Goal: Task Accomplishment & Management: Manage account settings

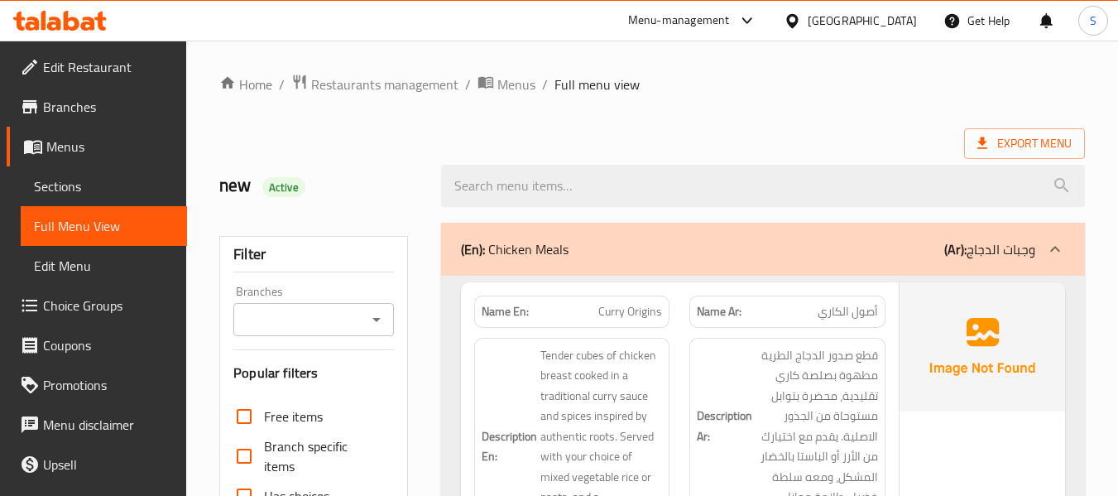
scroll to position [5112, 0]
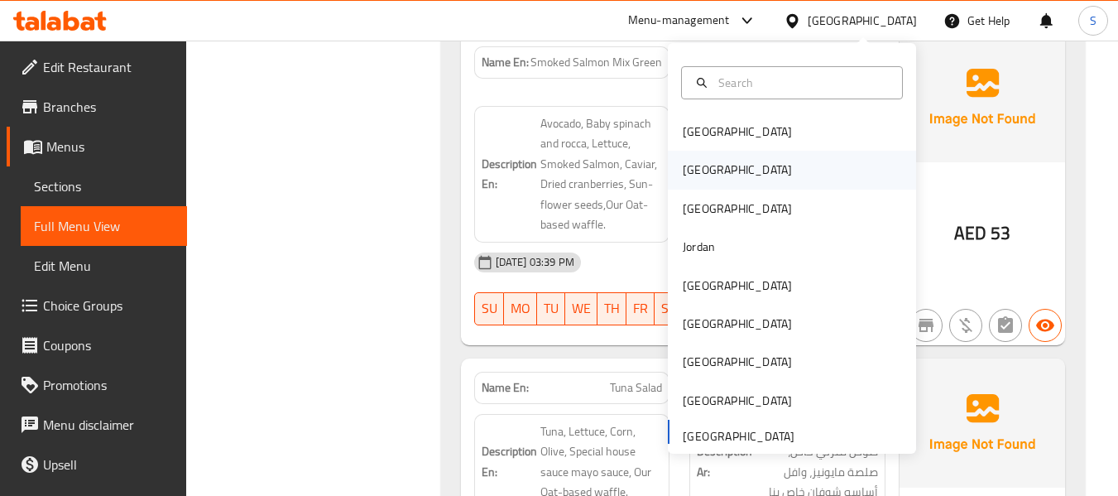
click at [708, 170] on div "[GEOGRAPHIC_DATA]" at bounding box center [737, 170] width 136 height 38
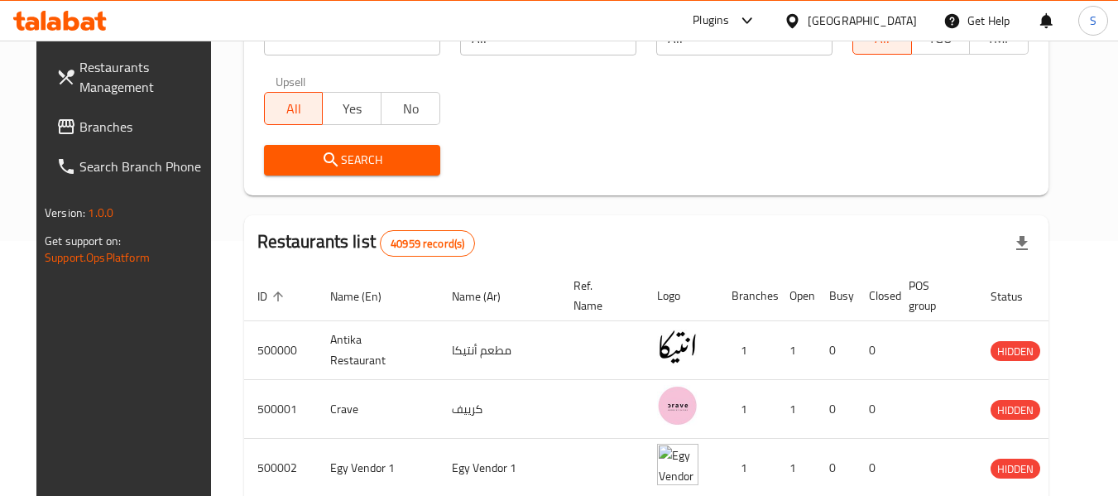
scroll to position [12, 0]
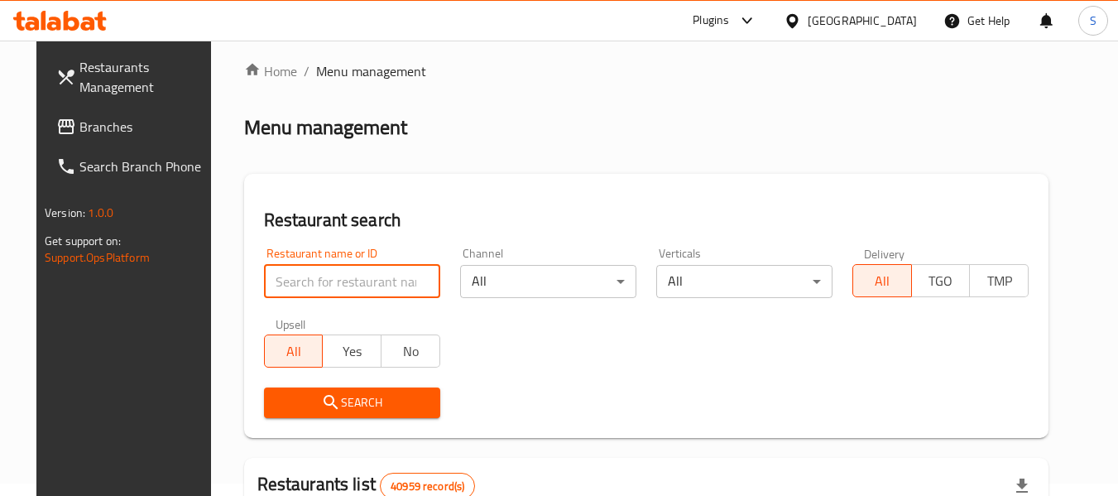
paste input "704984"
type input "704984"
click button "Search" at bounding box center [352, 402] width 176 height 31
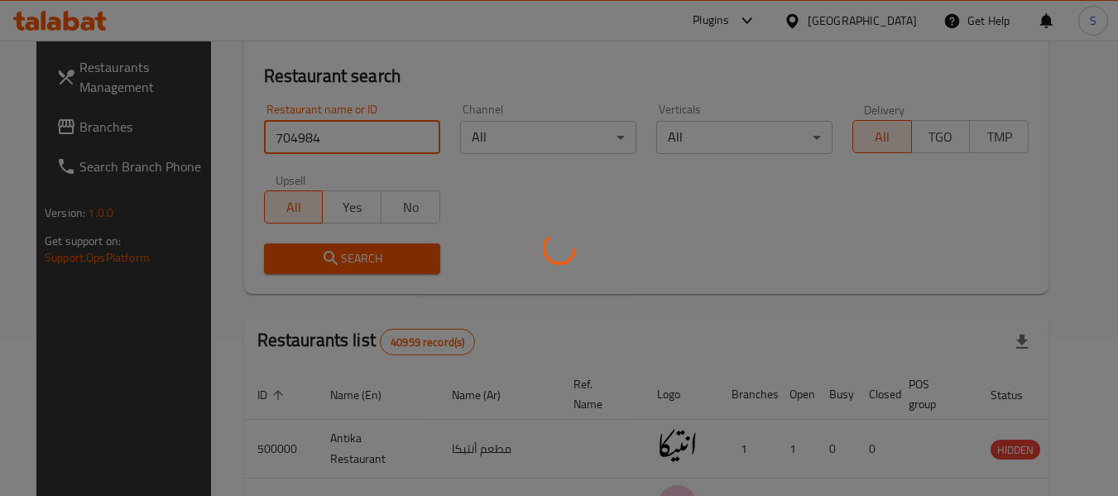
scroll to position [178, 0]
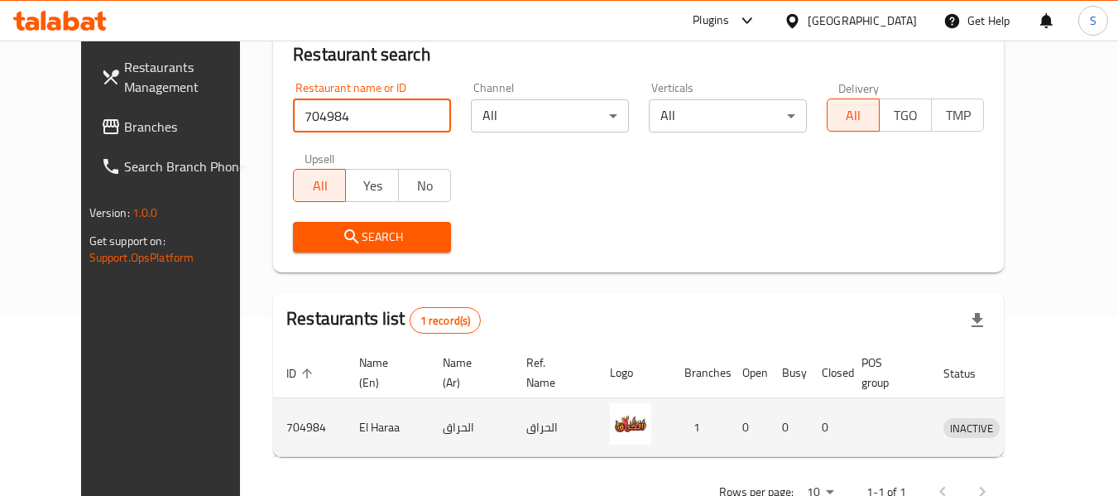
click at [1050, 424] on icon "enhanced table" at bounding box center [1042, 428] width 18 height 14
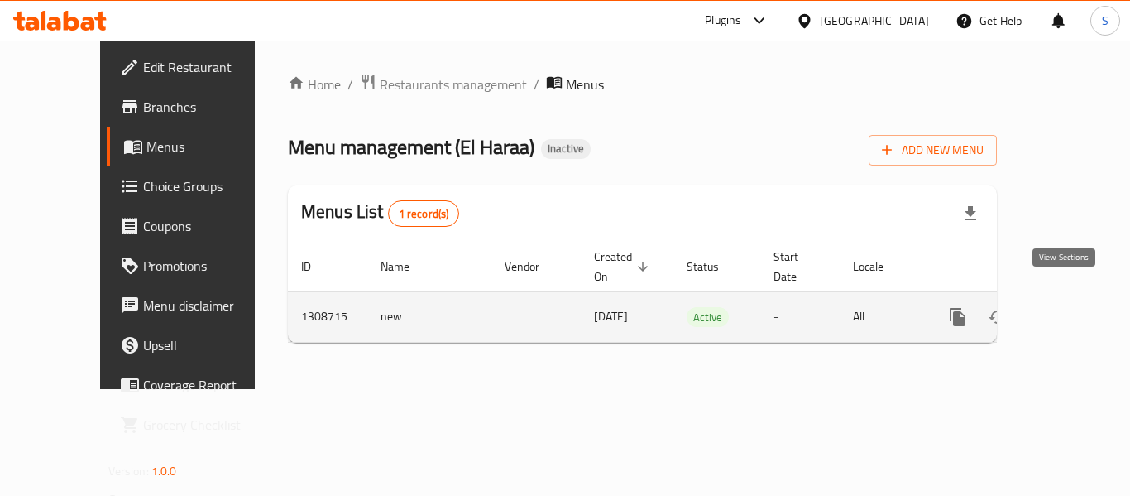
click at [1067, 307] on icon "enhanced table" at bounding box center [1077, 317] width 20 height 20
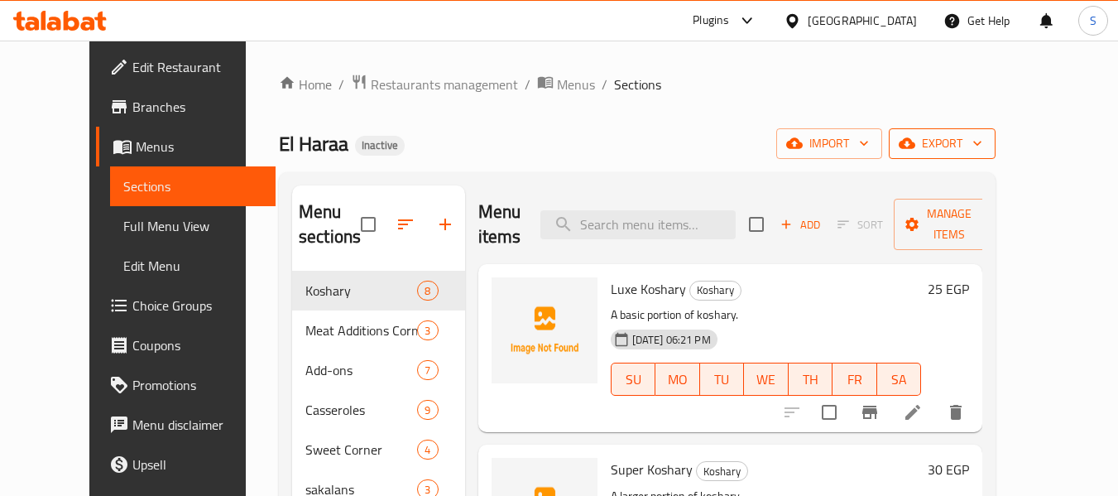
click at [982, 146] on span "export" at bounding box center [942, 143] width 80 height 21
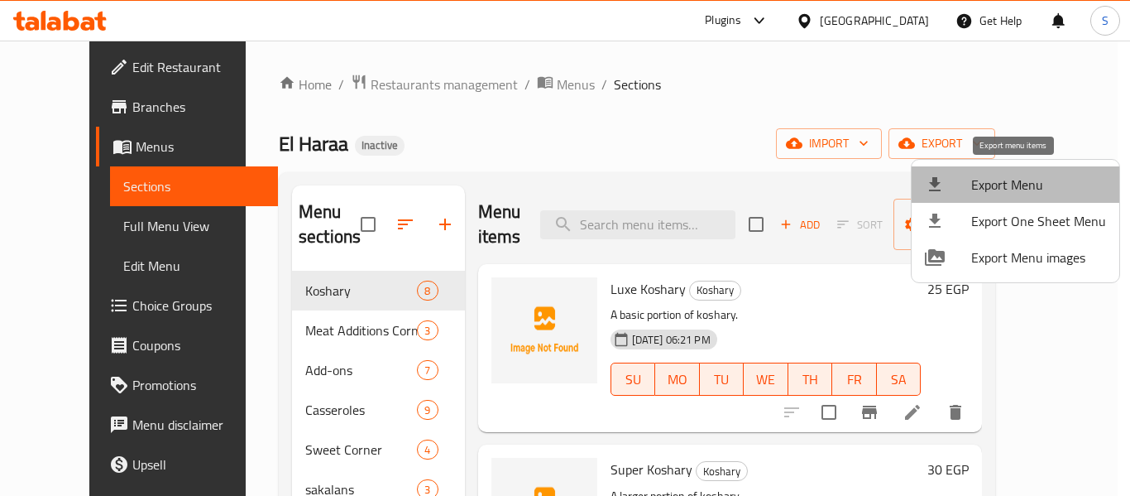
click at [1023, 184] on span "Export Menu" at bounding box center [1038, 185] width 135 height 20
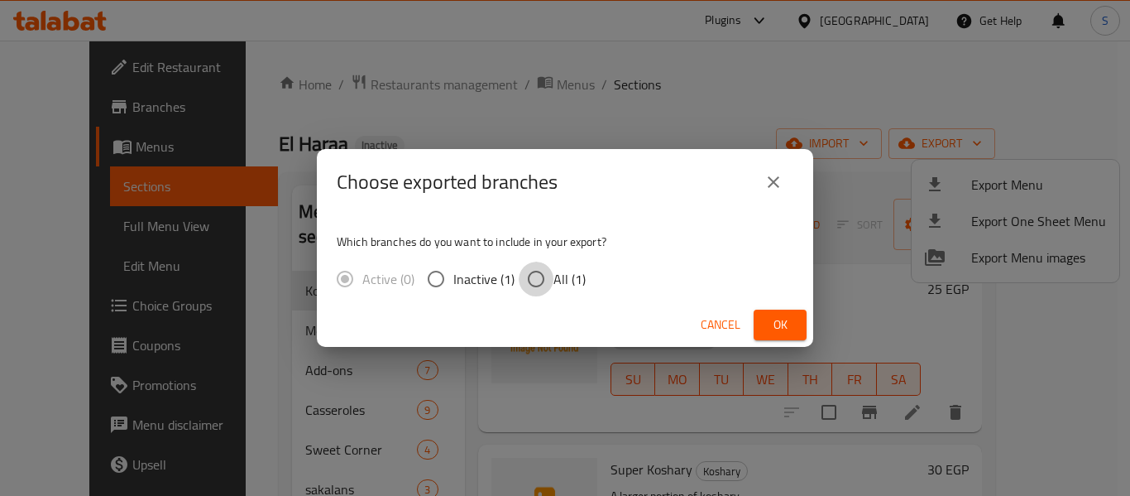
click at [547, 280] on input "All (1)" at bounding box center [536, 278] width 35 height 35
radio input "true"
click at [777, 325] on span "Ok" at bounding box center [780, 324] width 26 height 21
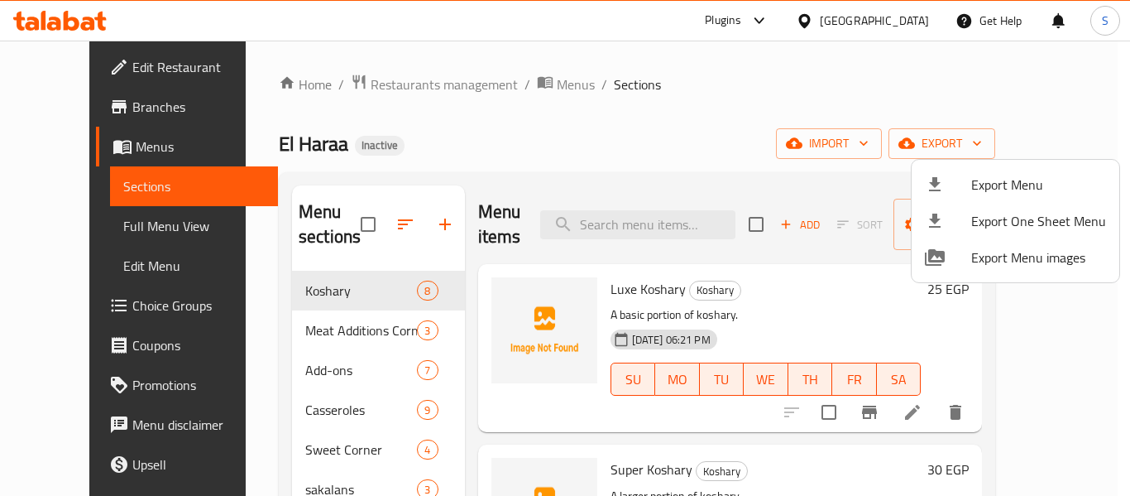
click at [639, 92] on div at bounding box center [565, 248] width 1130 height 496
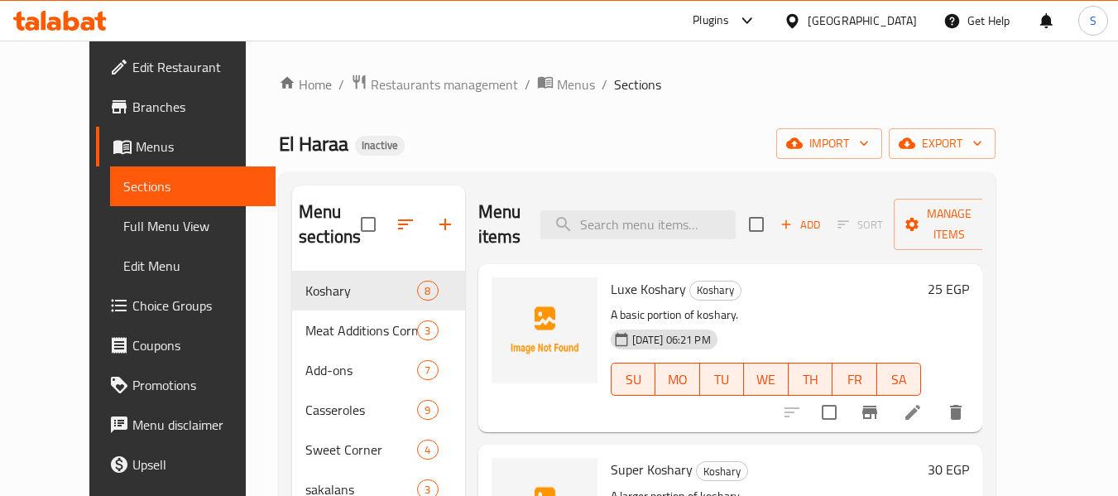
click at [132, 72] on span "Edit Restaurant" at bounding box center [197, 67] width 131 height 20
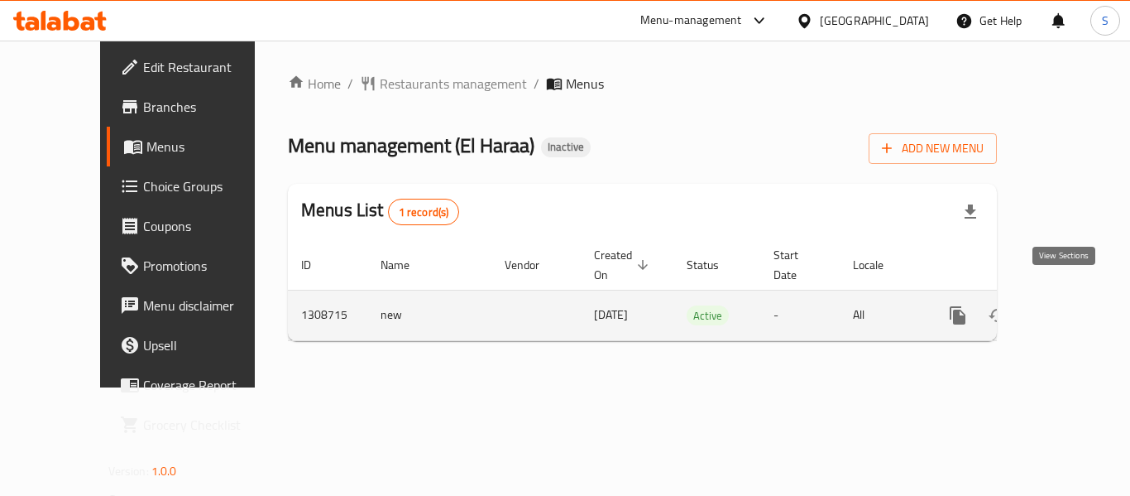
click at [1070, 308] on icon "enhanced table" at bounding box center [1077, 315] width 15 height 15
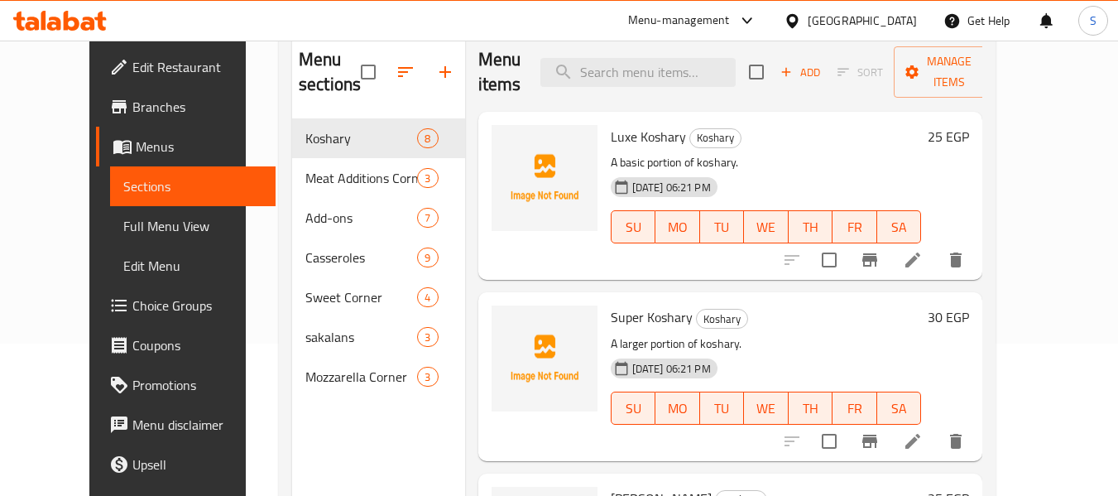
scroll to position [165, 0]
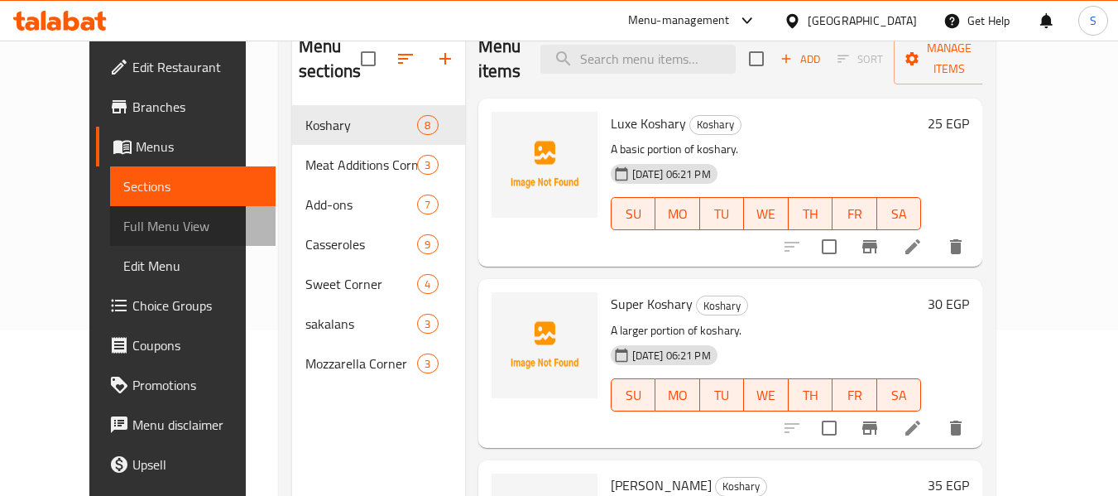
click at [123, 224] on span "Full Menu View" at bounding box center [193, 226] width 140 height 20
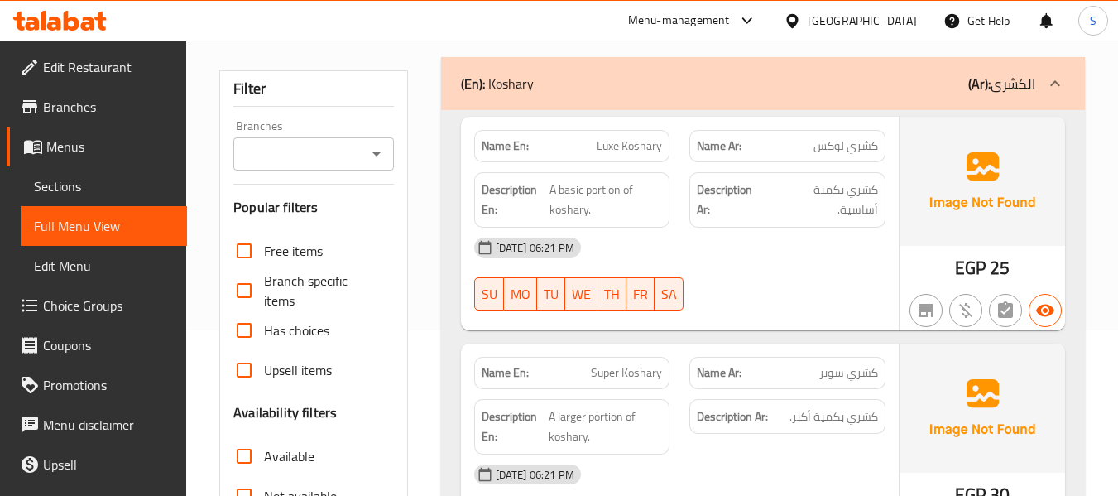
scroll to position [414, 0]
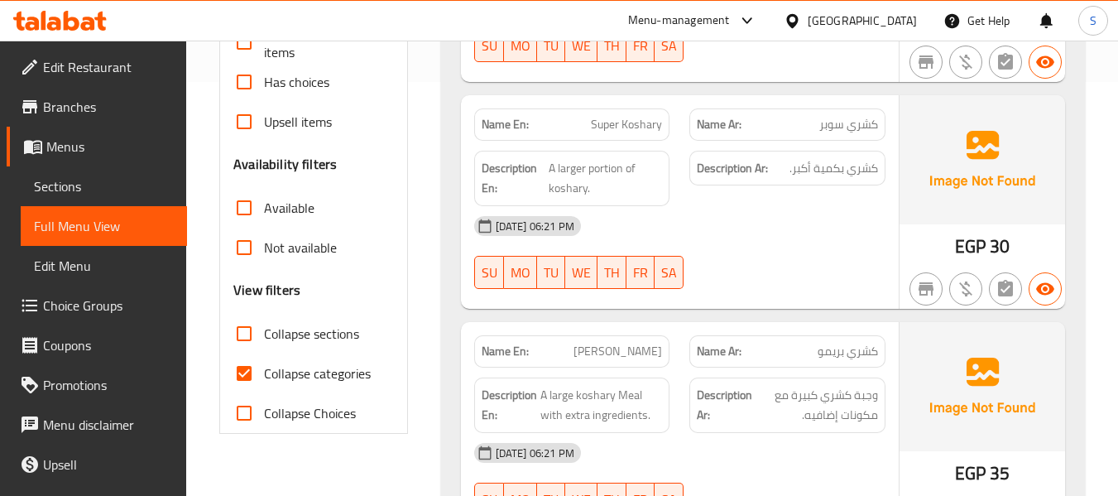
click at [294, 376] on span "Collapse categories" at bounding box center [317, 373] width 107 height 20
click at [264, 376] on input "Collapse categories" at bounding box center [244, 373] width 40 height 40
checkbox input "false"
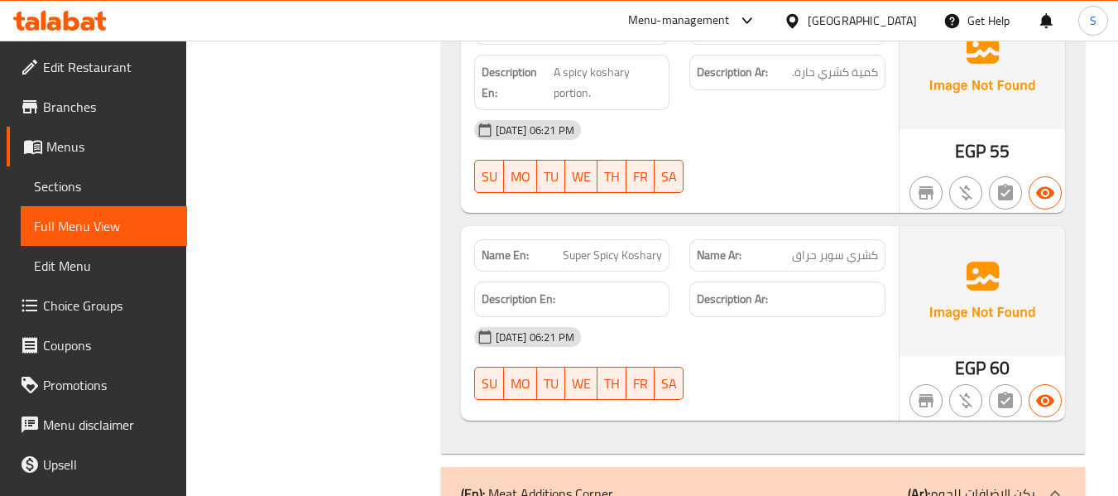
scroll to position [1737, 0]
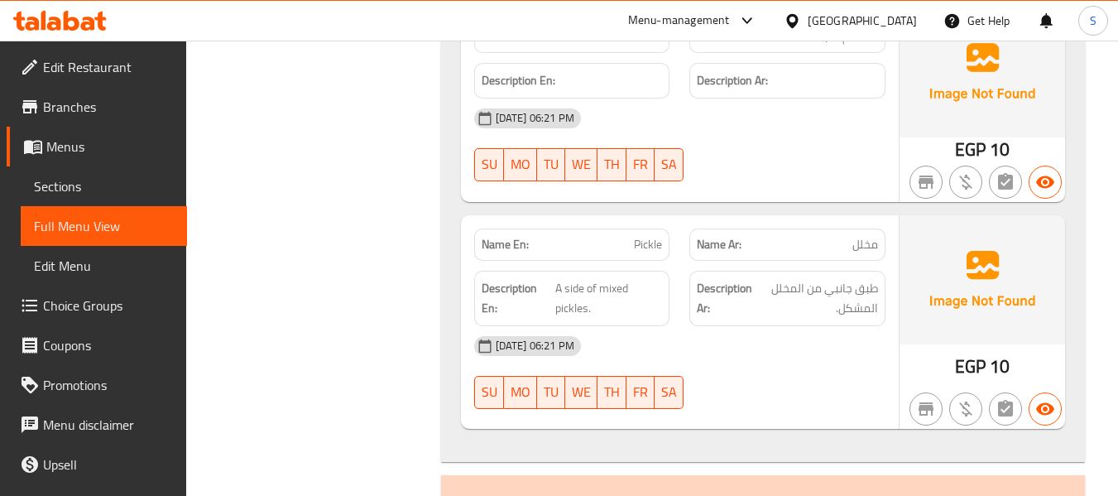
scroll to position [4053, 0]
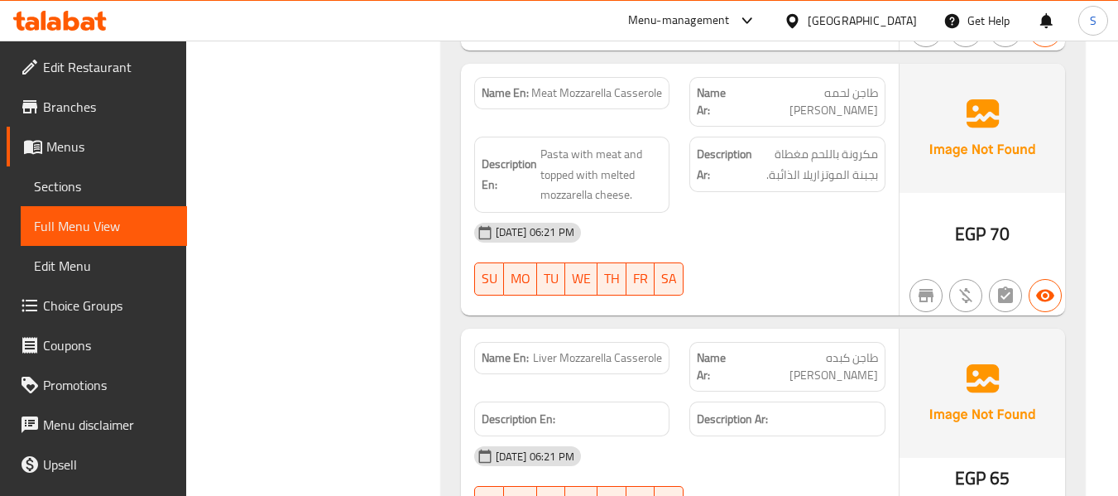
scroll to position [8635, 0]
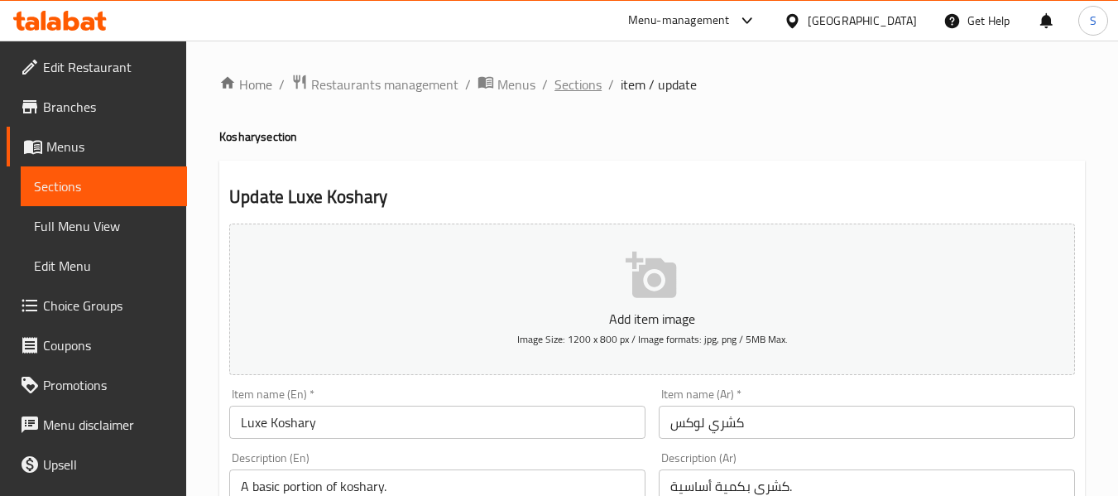
click at [586, 92] on span "Sections" at bounding box center [577, 84] width 47 height 20
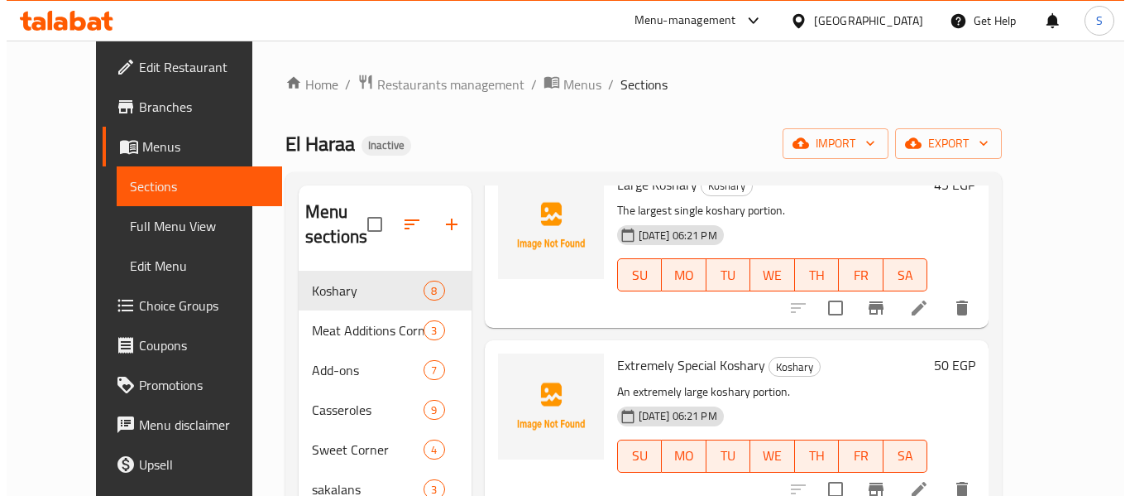
scroll to position [83, 0]
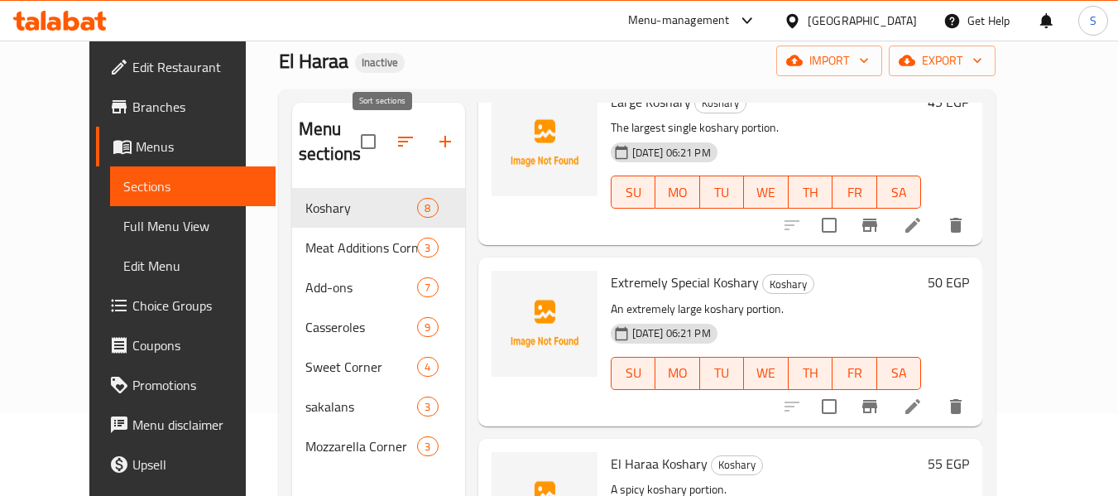
click at [395, 150] on icon "button" at bounding box center [405, 142] width 20 height 20
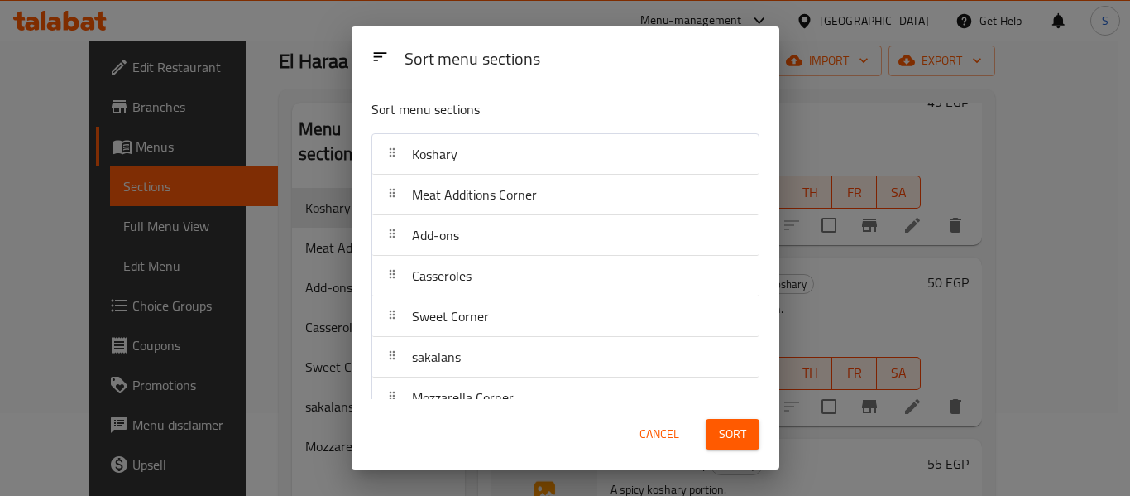
scroll to position [26, 0]
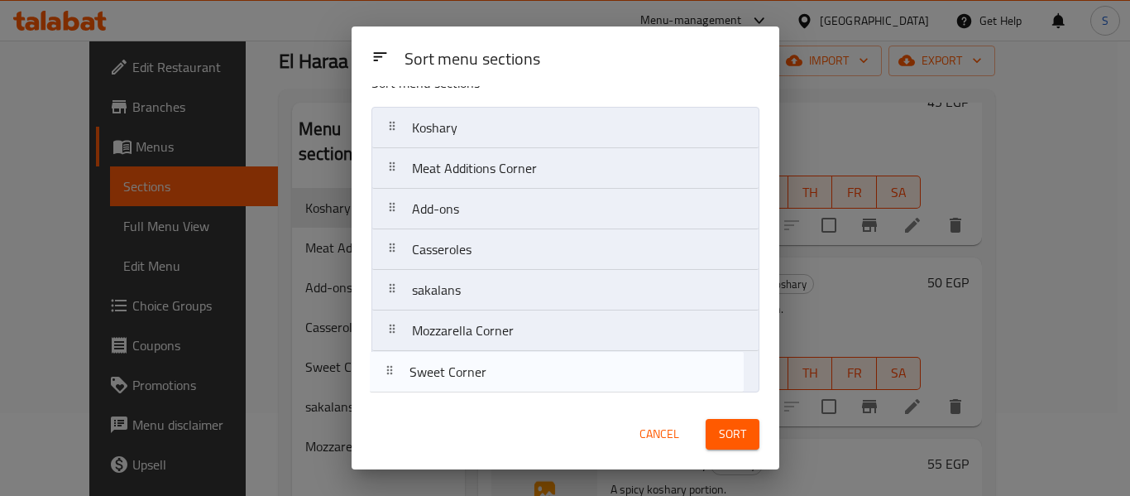
drag, startPoint x: 510, startPoint y: 296, endPoint x: 506, endPoint y: 390, distance: 93.6
click at [506, 390] on nav "Koshary Meat Additions Corner Add-ons Casseroles Sweet Corner sakalans Mozzarel…" at bounding box center [565, 249] width 388 height 285
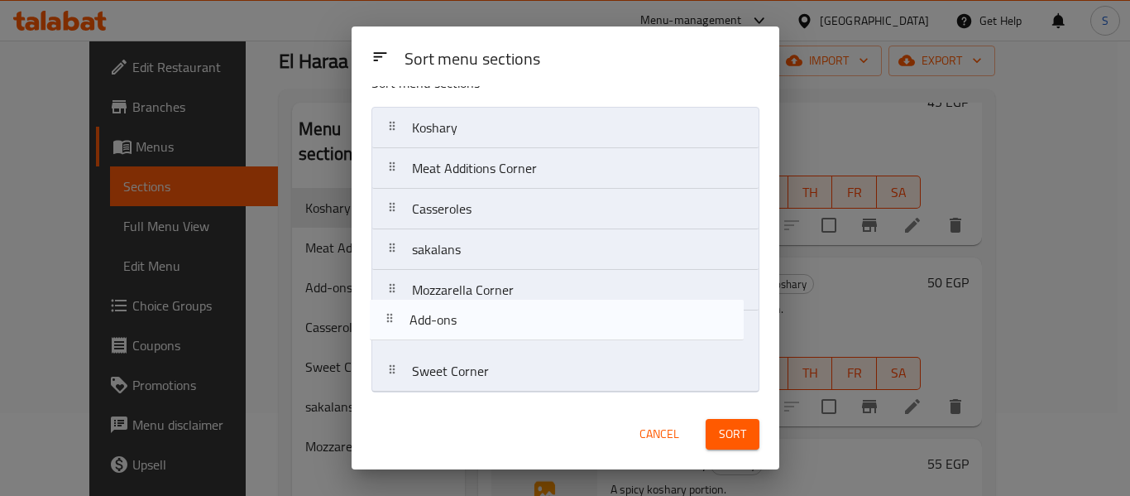
drag, startPoint x: 535, startPoint y: 212, endPoint x: 533, endPoint y: 338, distance: 126.6
click at [533, 338] on nav "Koshary Meat Additions Corner Add-ons Casseroles sakalans Mozzarella Corner Swe…" at bounding box center [565, 249] width 388 height 285
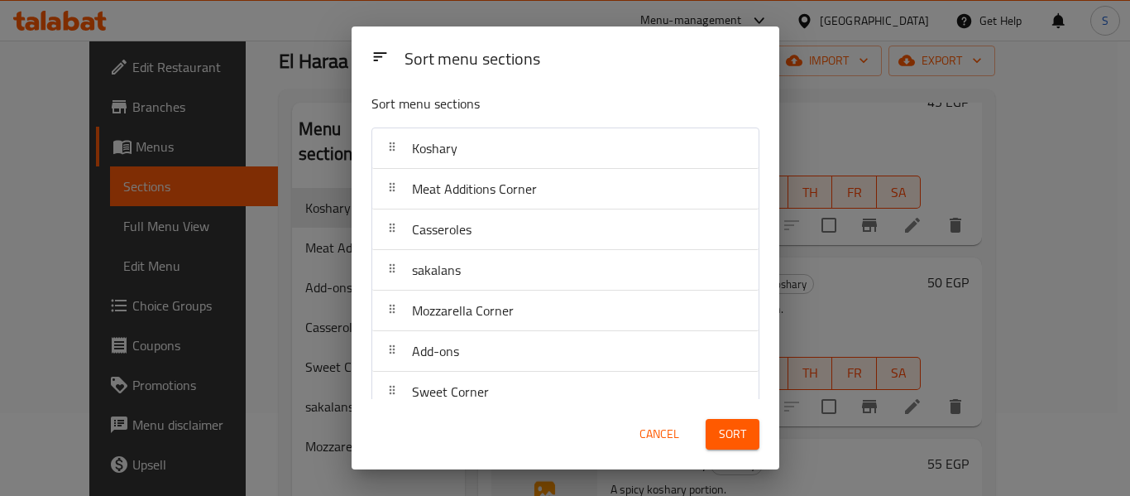
scroll to position [0, 0]
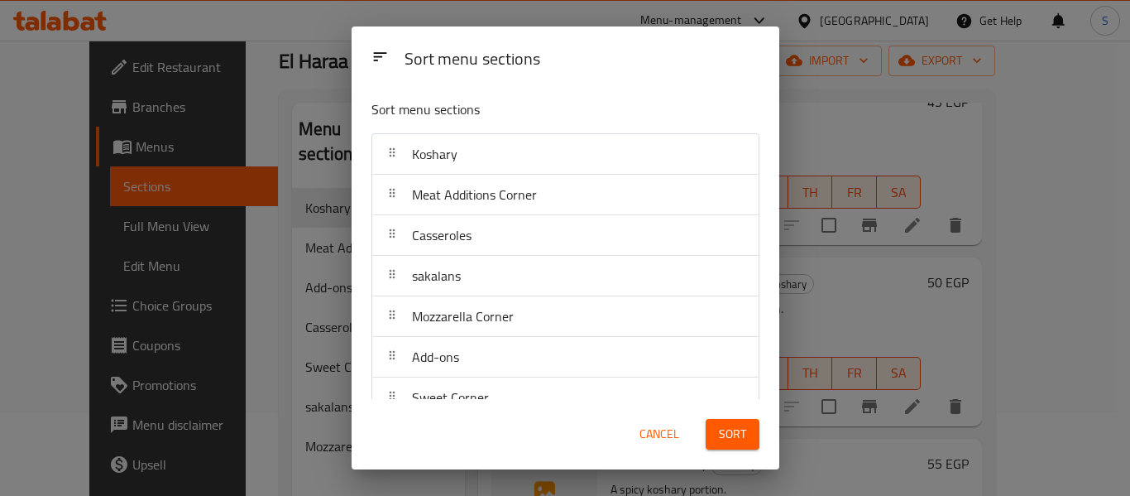
click at [737, 437] on span "Sort" at bounding box center [732, 434] width 27 height 21
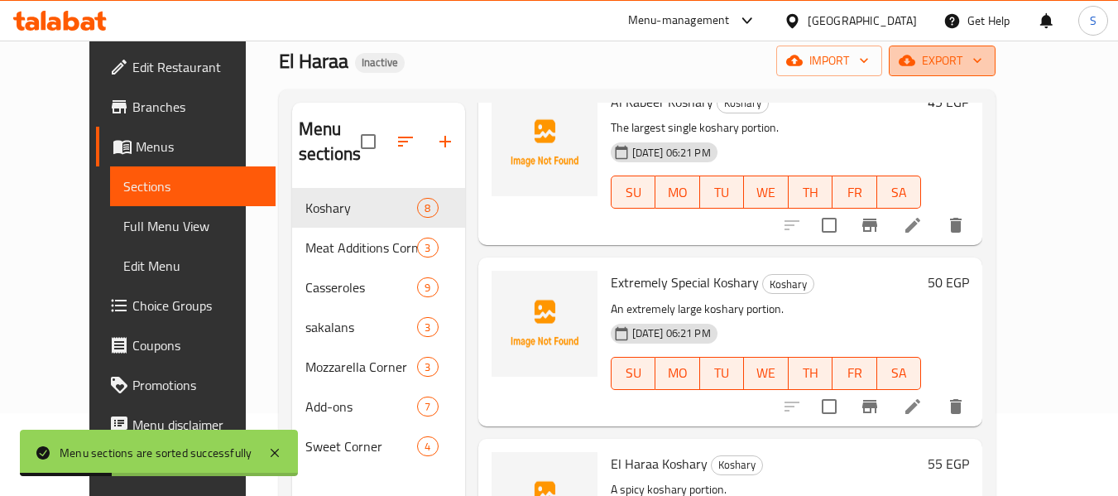
click at [995, 75] on button "export" at bounding box center [941, 60] width 107 height 31
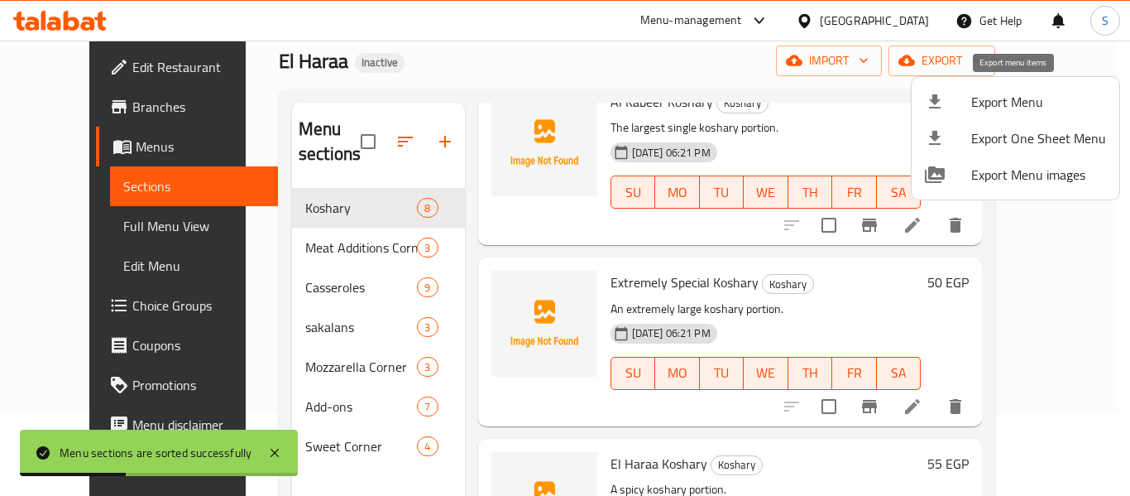
click at [994, 109] on span "Export Menu" at bounding box center [1038, 102] width 135 height 20
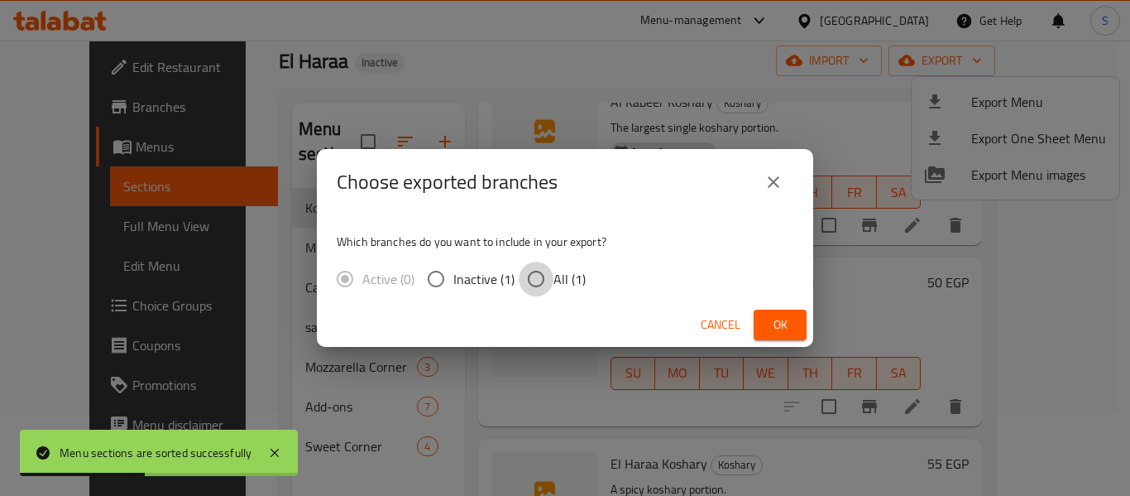
click at [524, 277] on input "All (1)" at bounding box center [536, 278] width 35 height 35
radio input "true"
click at [798, 323] on button "Ok" at bounding box center [780, 324] width 53 height 31
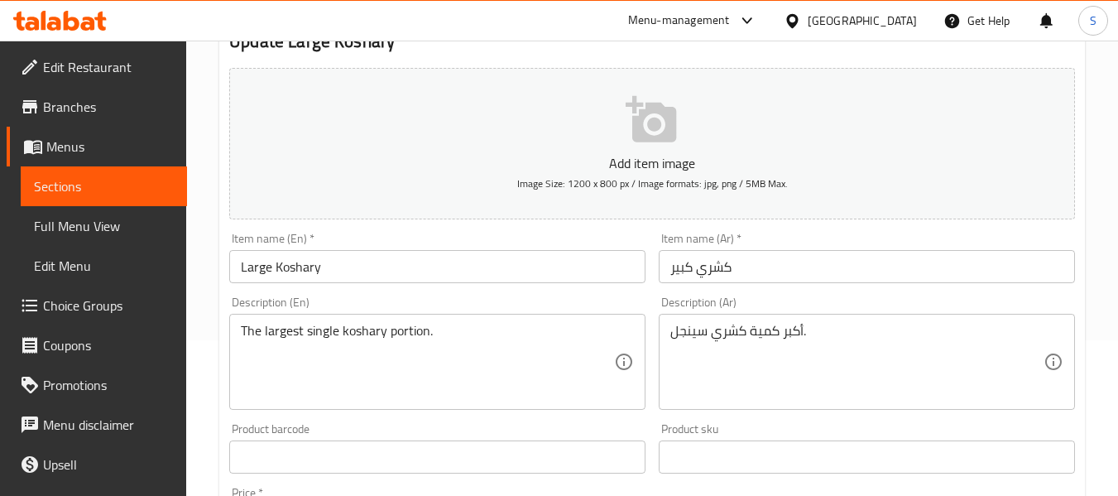
scroll to position [165, 0]
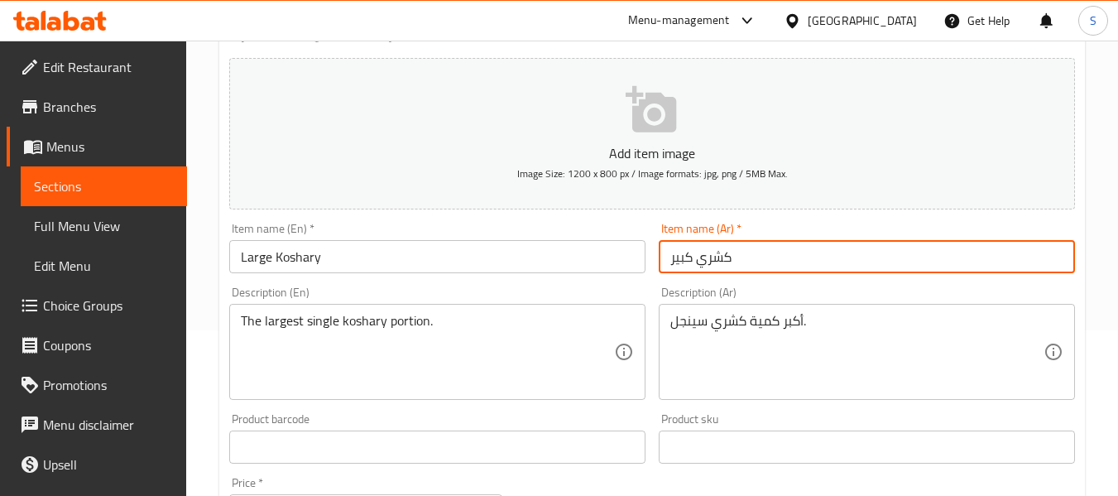
click at [690, 260] on input "كشري كبير" at bounding box center [866, 256] width 416 height 33
type input "كشري الكبير"
click at [246, 261] on input "Large Koshary" at bounding box center [437, 256] width 416 height 33
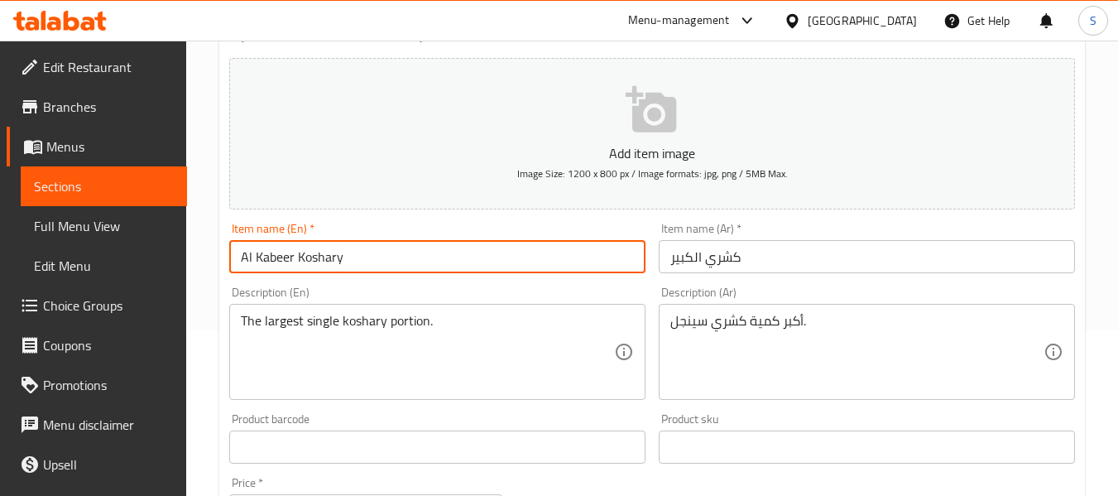
type input "Al Kabeer Koshary"
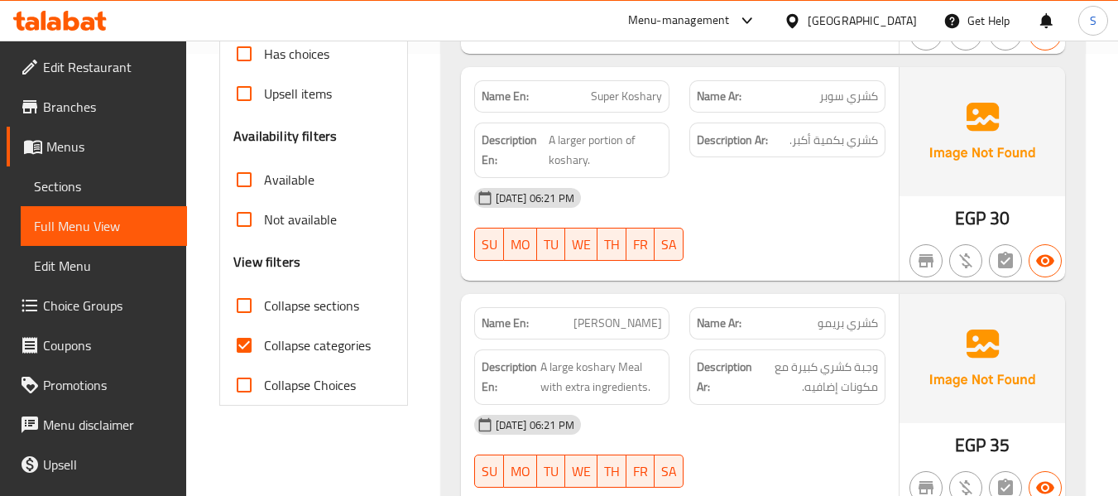
scroll to position [496, 0]
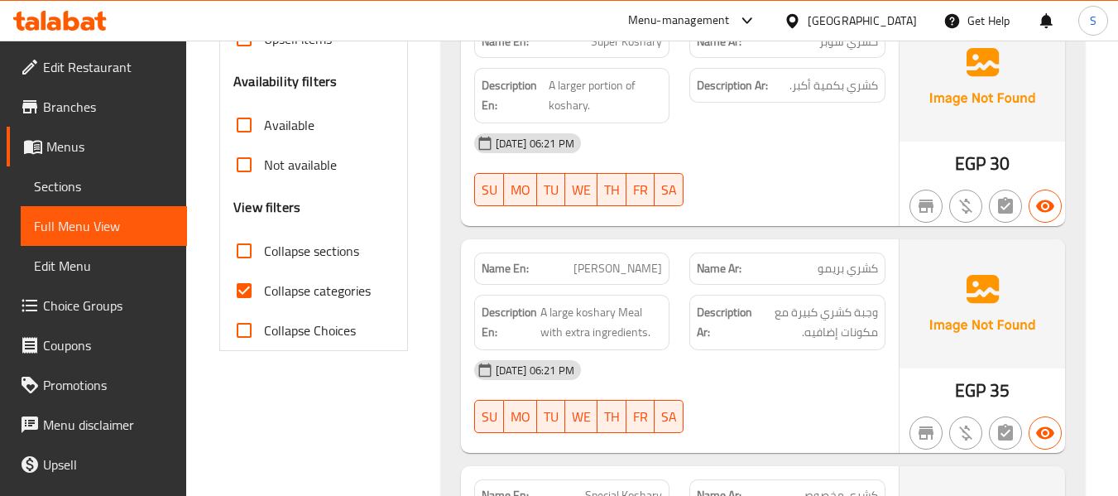
click at [309, 294] on span "Collapse categories" at bounding box center [317, 290] width 107 height 20
click at [264, 294] on input "Collapse categories" at bounding box center [244, 291] width 40 height 40
checkbox input "false"
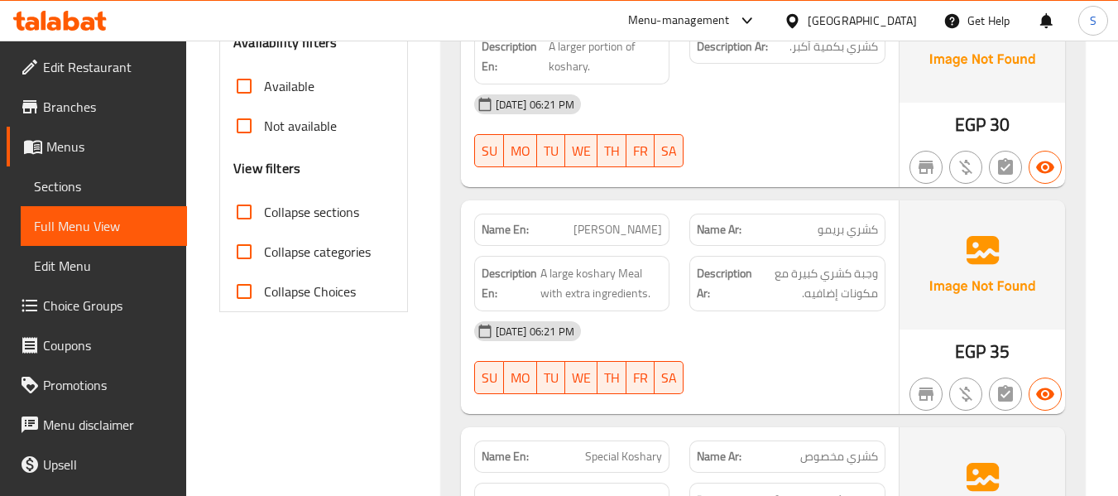
scroll to position [0, 0]
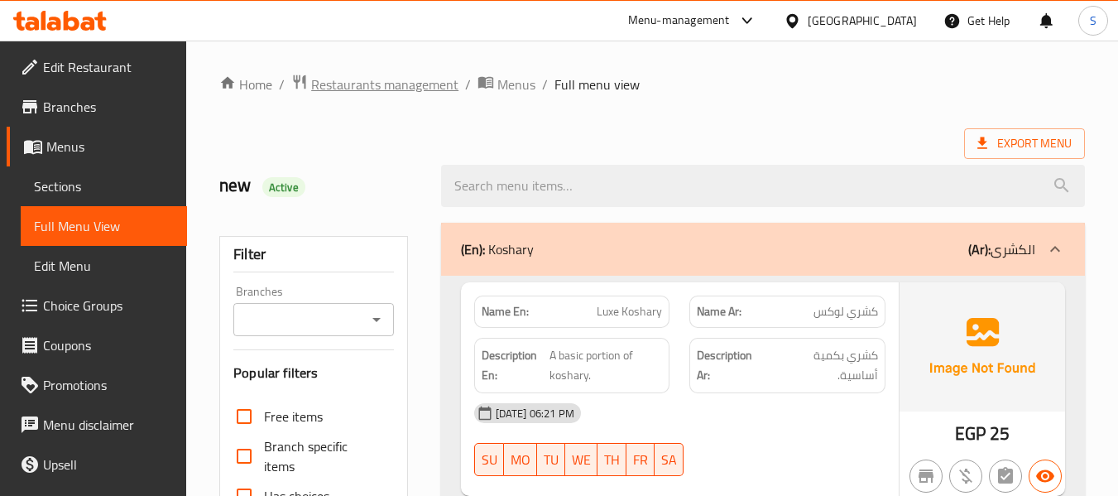
click at [409, 93] on span "Restaurants management" at bounding box center [384, 84] width 147 height 20
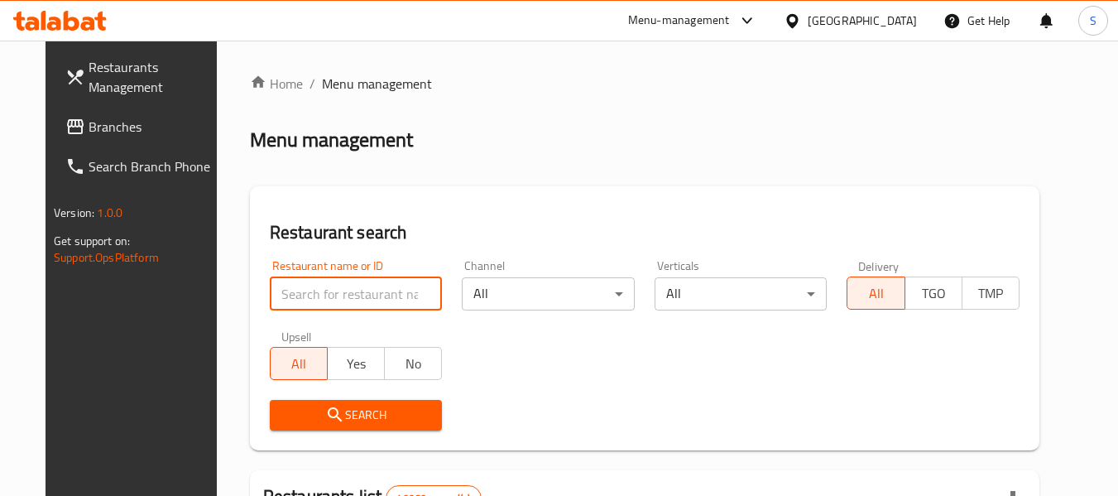
paste input "703697"
type input "703697"
click button "Search" at bounding box center [356, 415] width 173 height 31
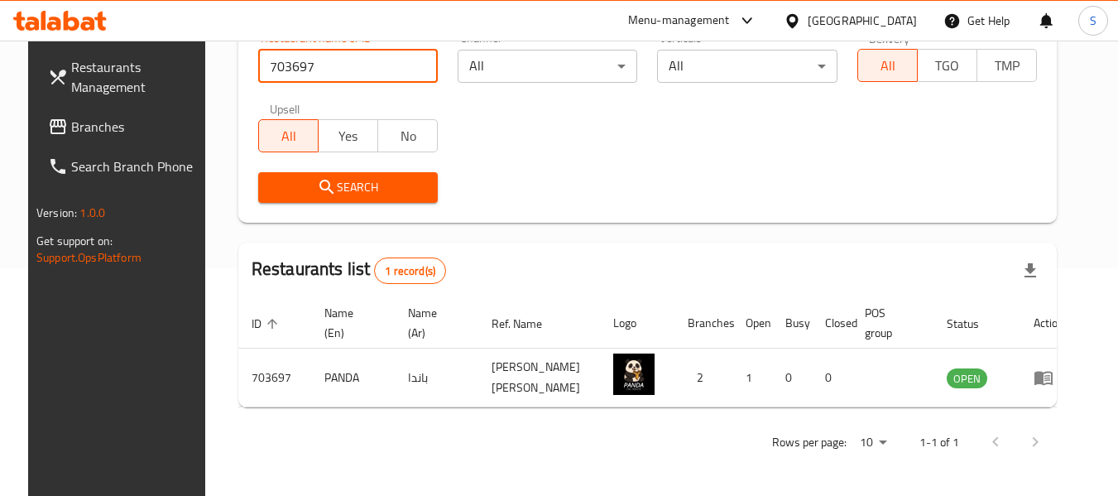
scroll to position [228, 0]
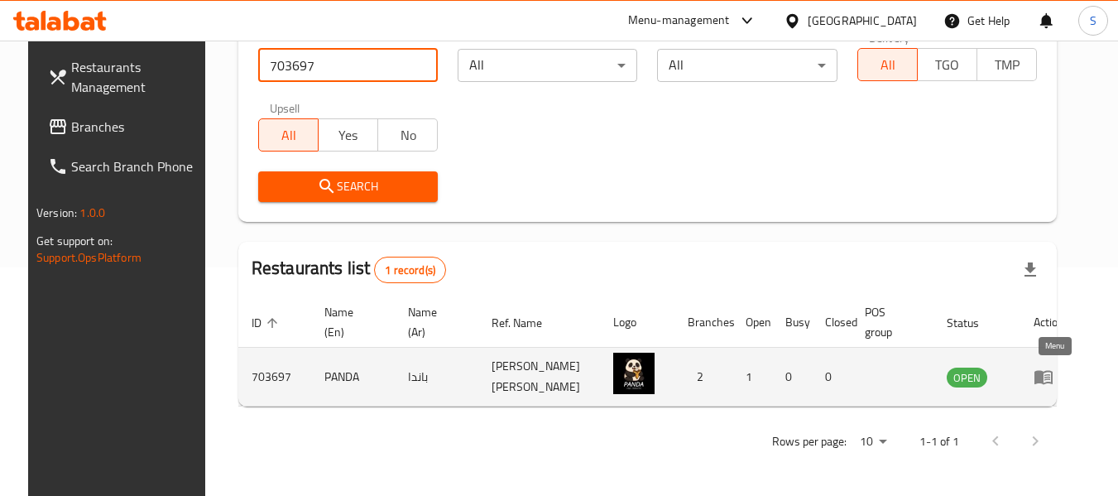
click at [1049, 381] on icon "enhanced table" at bounding box center [1043, 378] width 18 height 14
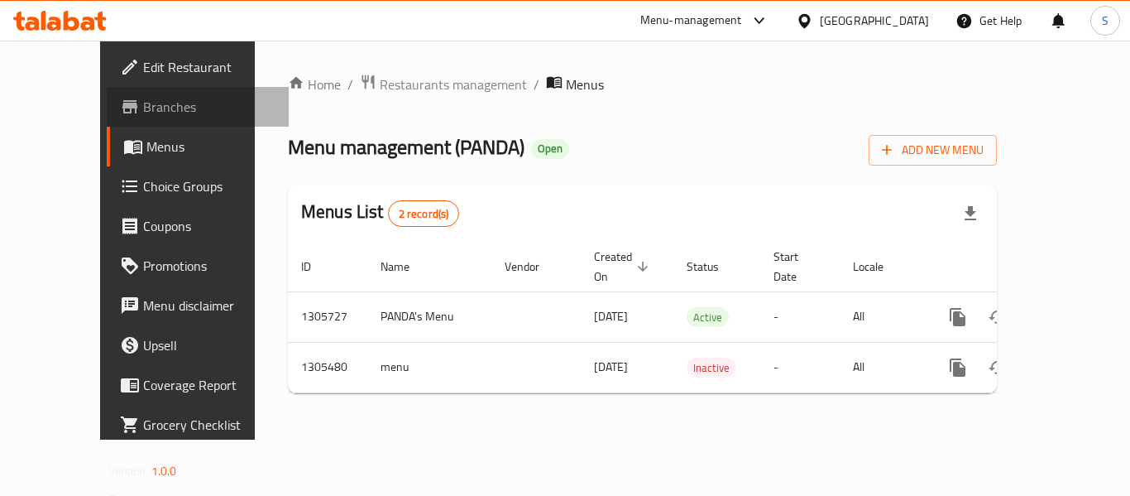
click at [143, 117] on span "Branches" at bounding box center [209, 107] width 132 height 20
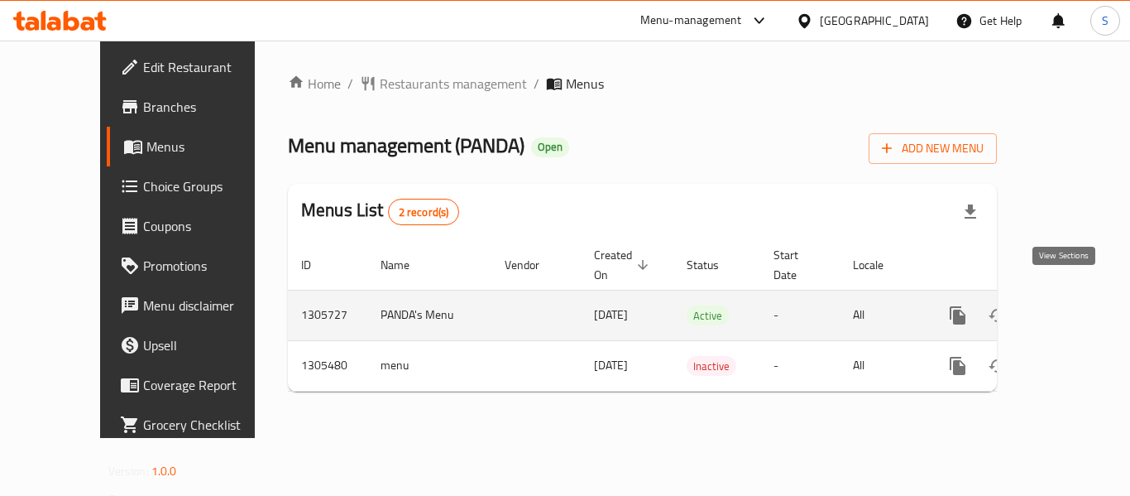
click at [1067, 305] on icon "enhanced table" at bounding box center [1077, 315] width 20 height 20
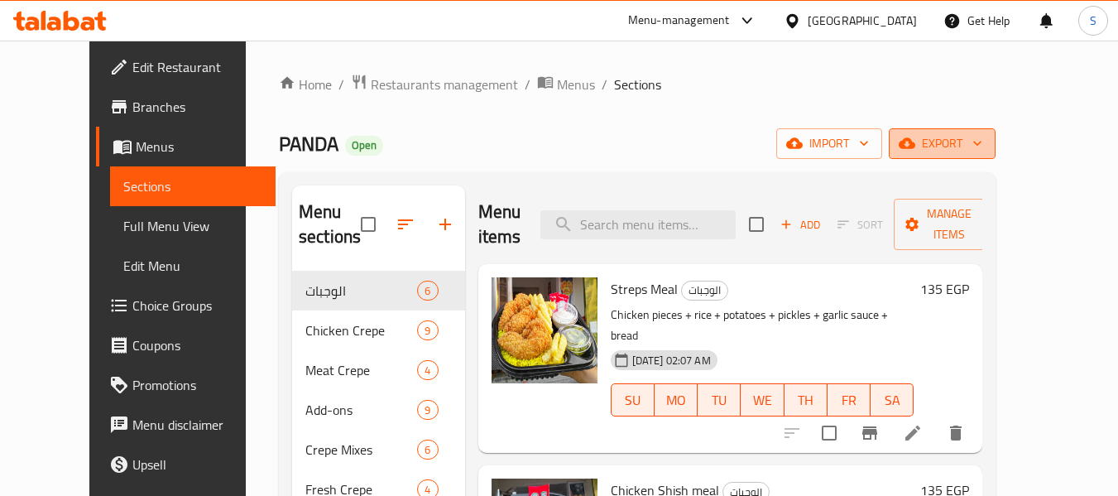
click at [982, 146] on span "export" at bounding box center [942, 143] width 80 height 21
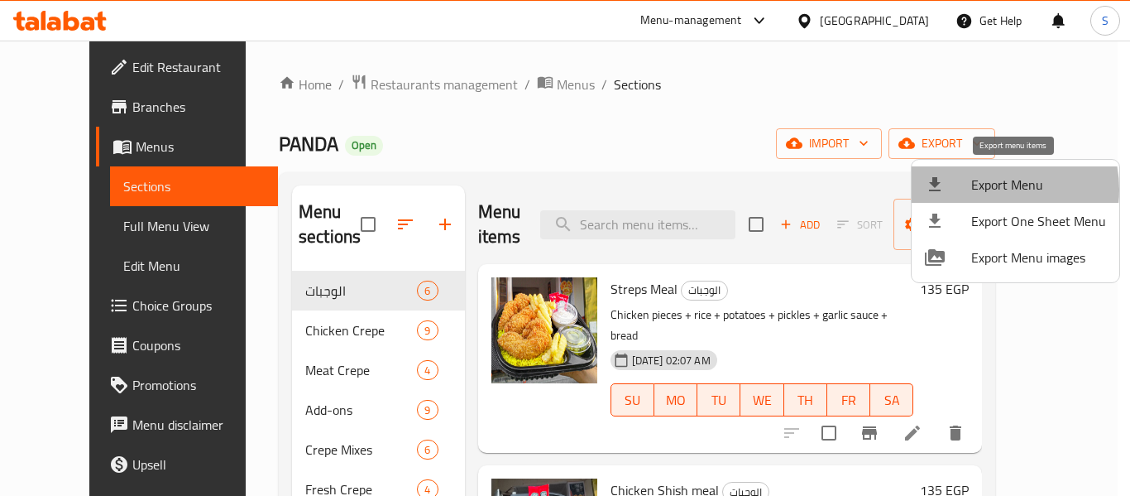
click at [989, 189] on span "Export Menu" at bounding box center [1038, 185] width 135 height 20
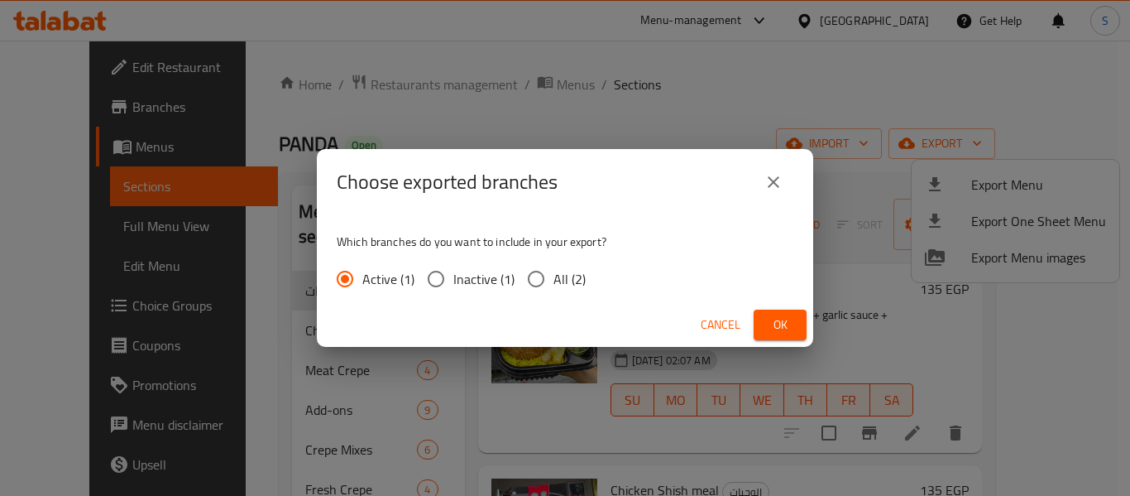
drag, startPoint x: 563, startPoint y: 284, endPoint x: 641, endPoint y: 308, distance: 82.2
click at [562, 283] on span "All (2)" at bounding box center [569, 279] width 32 height 20
click at [553, 283] on input "All (2)" at bounding box center [536, 278] width 35 height 35
radio input "true"
click at [776, 324] on span "Ok" at bounding box center [780, 324] width 26 height 21
